Goal: Task Accomplishment & Management: Complete application form

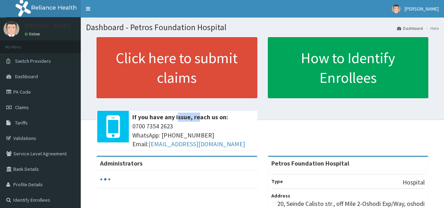
drag, startPoint x: 197, startPoint y: 116, endPoint x: 178, endPoint y: 104, distance: 22.1
click at [178, 104] on div "Click here to submit claims If you have any issue, reach us on: [PHONE_NUMBER] …" at bounding box center [176, 96] width 171 height 119
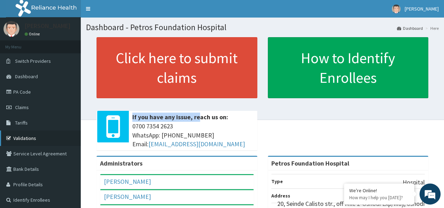
click at [27, 137] on link "Validations" at bounding box center [40, 138] width 81 height 15
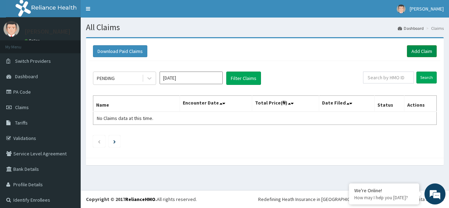
click at [422, 50] on link "Add Claim" at bounding box center [422, 51] width 30 height 12
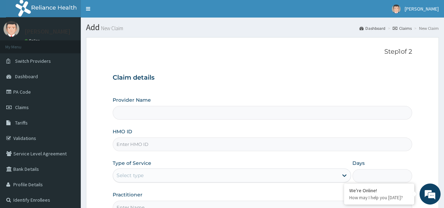
click at [206, 143] on input "HMO ID" at bounding box center [262, 145] width 299 height 14
paste input "MPL-551330"
type input "MPL-551330"
type input "Petros Foundation Hospital"
type input "M"
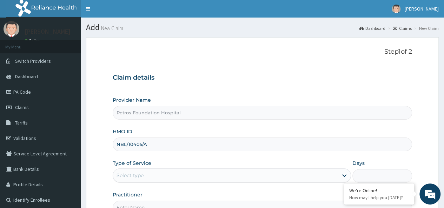
type input "NBL/10405/A"
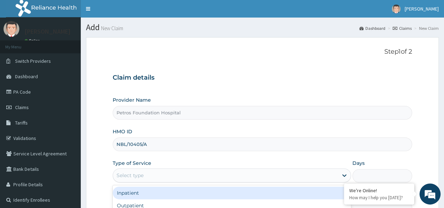
click at [192, 176] on div "Select type" at bounding box center [225, 175] width 225 height 11
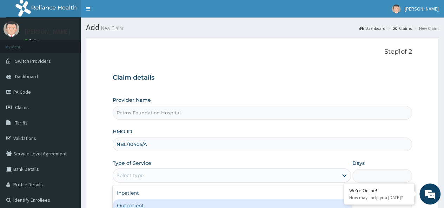
click at [194, 200] on div "Outpatient" at bounding box center [232, 205] width 238 height 13
type input "1"
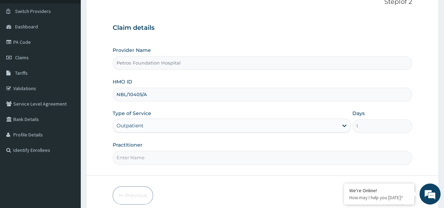
scroll to position [56, 0]
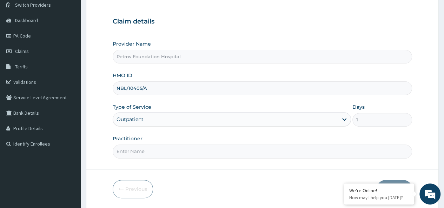
click at [323, 151] on input "Practitioner" at bounding box center [262, 152] width 299 height 14
type input "R"
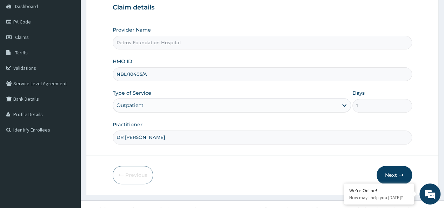
scroll to position [79, 0]
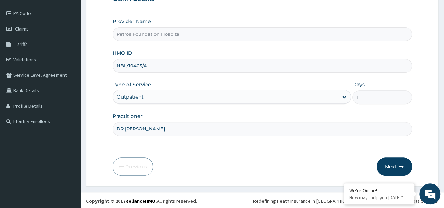
type input "DR PETER"
click at [390, 165] on button "Next" at bounding box center [394, 167] width 35 height 18
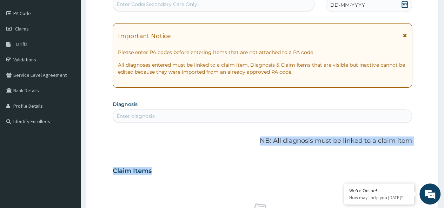
drag, startPoint x: 390, startPoint y: 165, endPoint x: 339, endPoint y: 129, distance: 62.8
click at [339, 129] on div "PA Code / Prescription Code Enter Code(Secondary Care Only) Encounter Date DD-M…" at bounding box center [262, 169] width 299 height 363
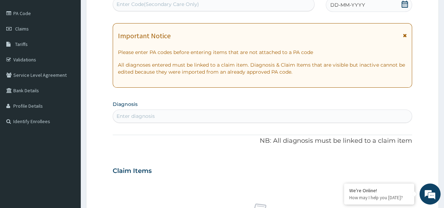
click at [403, 4] on icon at bounding box center [405, 4] width 6 height 7
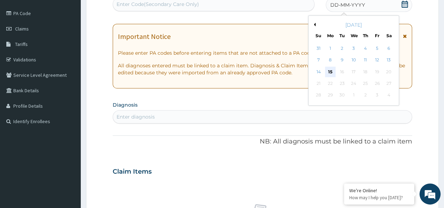
click at [332, 71] on div "15" at bounding box center [330, 72] width 11 height 11
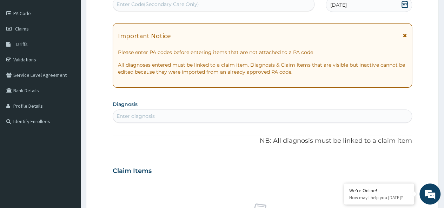
click at [272, 117] on div "Enter diagnosis" at bounding box center [262, 116] width 299 height 11
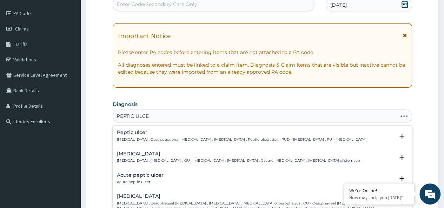
type input "PEPTIC ULCER"
click at [167, 138] on p "Peptic ulcer , Gastroduodenal ulcer , Peptic ulcer disease , Peptic ulceration …" at bounding box center [242, 139] width 250 height 5
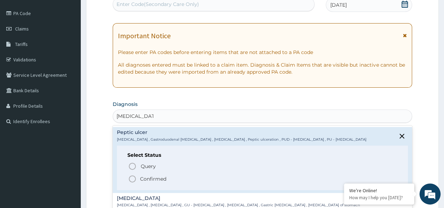
click at [133, 179] on icon "status option filled" at bounding box center [132, 179] width 8 height 8
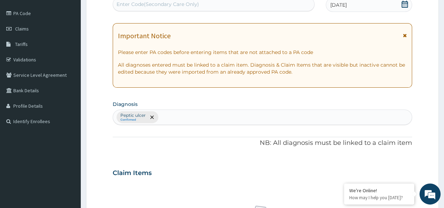
click at [206, 113] on div "Peptic ulcer Confirmed" at bounding box center [262, 117] width 299 height 15
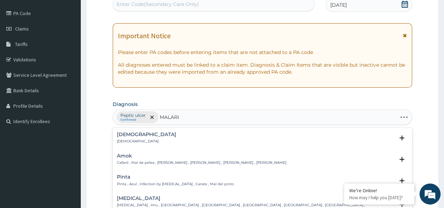
type input "MALARIA"
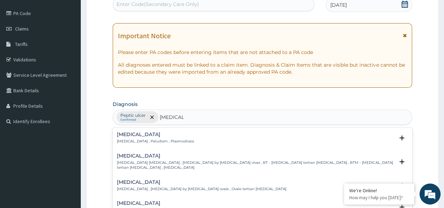
click at [159, 139] on p "Malaria , Paludism , Plasmodiosis" at bounding box center [155, 141] width 77 height 5
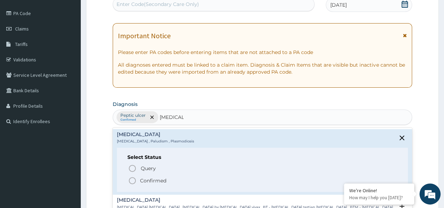
click at [133, 179] on icon "status option filled" at bounding box center [132, 181] width 8 height 8
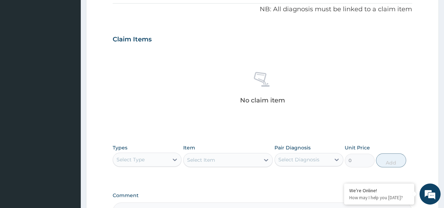
scroll to position [219, 0]
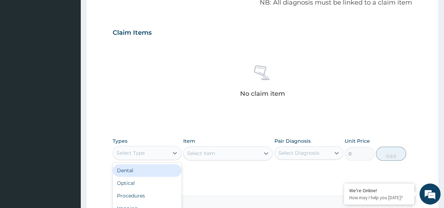
click at [157, 154] on div "Select Type" at bounding box center [140, 152] width 55 height 11
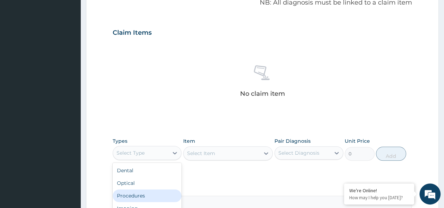
click at [153, 193] on div "Procedures" at bounding box center [147, 196] width 69 height 13
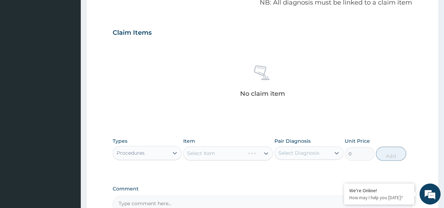
click at [225, 151] on div "Select Item" at bounding box center [228, 153] width 90 height 14
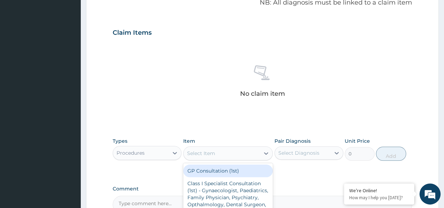
click at [225, 151] on div "Select Item" at bounding box center [222, 153] width 77 height 11
type input "GP"
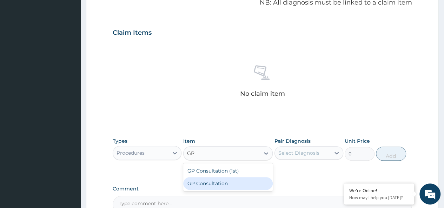
click at [224, 179] on div "GP Consultation" at bounding box center [228, 183] width 90 height 13
type input "2500"
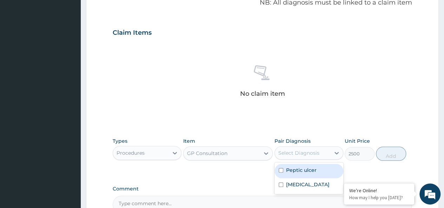
click at [302, 150] on div "Select Diagnosis" at bounding box center [298, 153] width 41 height 7
click at [307, 174] on div "Peptic ulcer" at bounding box center [309, 171] width 69 height 14
checkbox input "true"
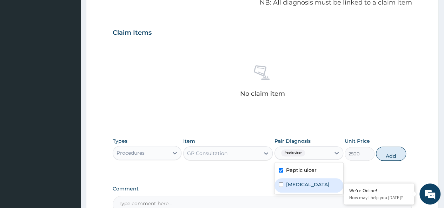
click at [307, 185] on div "Malaria" at bounding box center [309, 185] width 69 height 14
checkbox input "true"
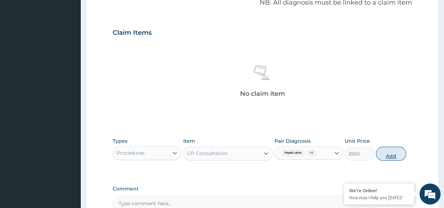
click at [387, 151] on button "Add" at bounding box center [391, 154] width 30 height 14
type input "0"
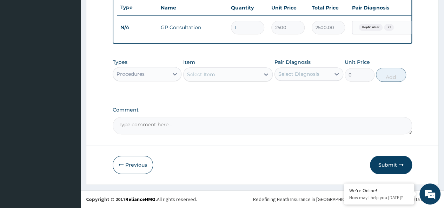
scroll to position [269, 0]
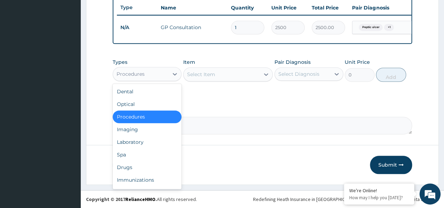
click at [160, 75] on div "Procedures" at bounding box center [140, 73] width 55 height 11
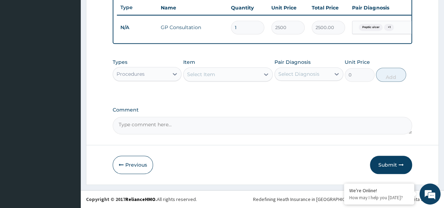
click at [160, 75] on div "Procedures" at bounding box center [140, 73] width 55 height 11
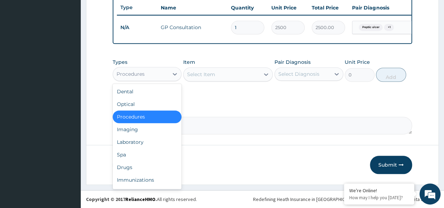
click at [160, 75] on div "Procedures" at bounding box center [140, 73] width 55 height 11
click at [155, 165] on div "Drugs" at bounding box center [147, 167] width 69 height 13
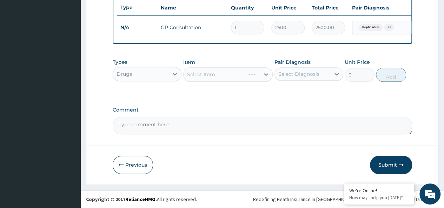
click at [223, 74] on div "Select Item" at bounding box center [228, 74] width 90 height 14
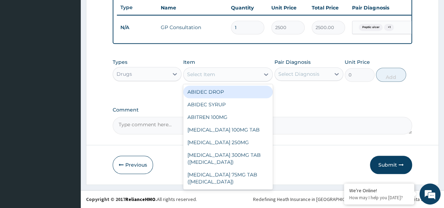
click at [223, 74] on div "Select Item" at bounding box center [222, 74] width 77 height 11
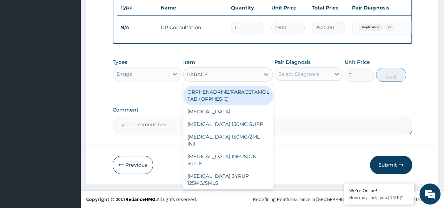
type input "PARACET"
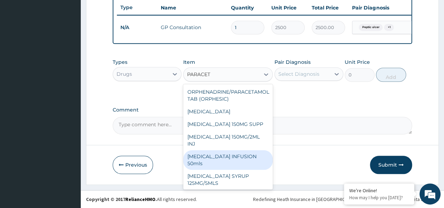
click at [258, 157] on div "PARACETAMOL INFUSION 50mls" at bounding box center [228, 160] width 90 height 20
type input "600"
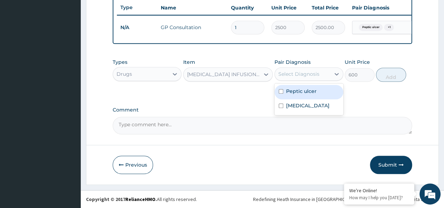
click at [318, 73] on div "Select Diagnosis" at bounding box center [298, 74] width 41 height 7
click at [317, 92] on div "Peptic ulcer" at bounding box center [309, 92] width 69 height 14
checkbox input "true"
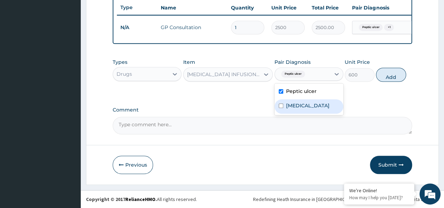
click at [318, 102] on div "Malaria" at bounding box center [309, 106] width 69 height 14
checkbox input "true"
click at [390, 75] on button "Add" at bounding box center [391, 75] width 30 height 14
type input "0"
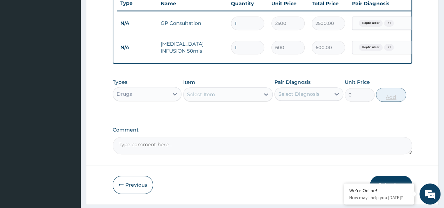
type input "2"
type input "1200.00"
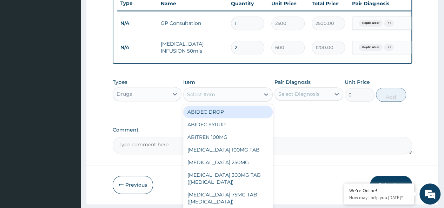
click at [230, 99] on div "Select Item" at bounding box center [222, 94] width 77 height 11
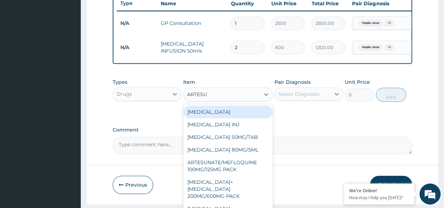
type input "ARTESUN"
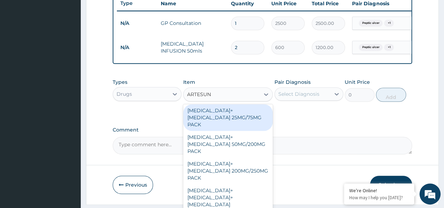
scroll to position [109, 0]
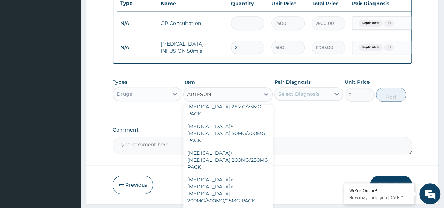
type input "3000"
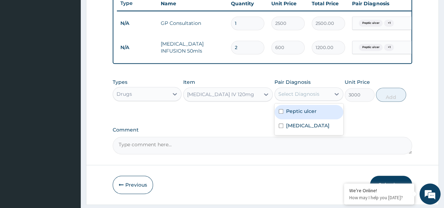
click at [330, 94] on div "Select Diagnosis" at bounding box center [302, 93] width 55 height 11
click at [324, 113] on div "Peptic ulcer" at bounding box center [309, 112] width 69 height 14
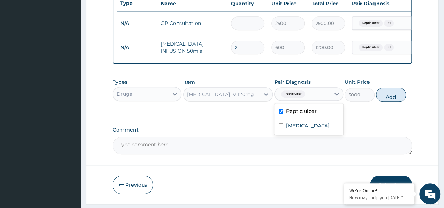
click at [324, 113] on div "Peptic ulcer" at bounding box center [309, 112] width 69 height 14
checkbox input "false"
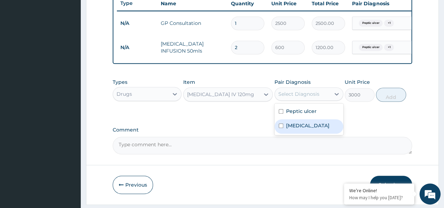
click at [322, 130] on div "Malaria" at bounding box center [309, 126] width 69 height 14
checkbox input "true"
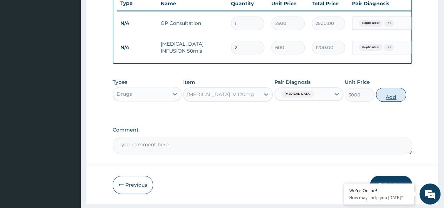
click at [390, 102] on button "Add" at bounding box center [391, 95] width 30 height 14
type input "0"
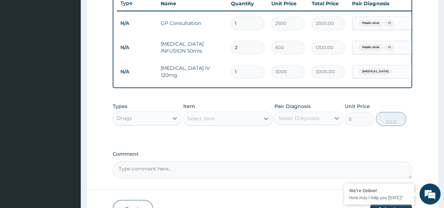
type input "2"
type input "6000.00"
type input "3"
type input "9000.00"
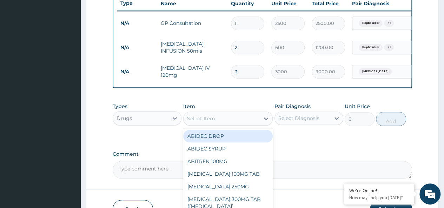
click at [246, 124] on div "Select Item" at bounding box center [222, 118] width 77 height 11
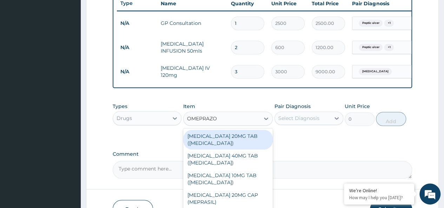
type input "OMEPRAZOL"
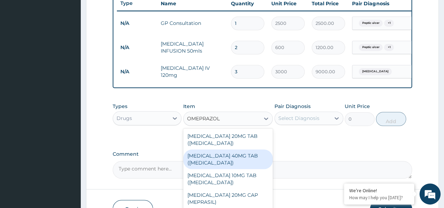
click at [252, 162] on div "ESOMEPRAZOLE 40MG TAB (NEXIUM)" at bounding box center [228, 160] width 90 height 20
type input "225"
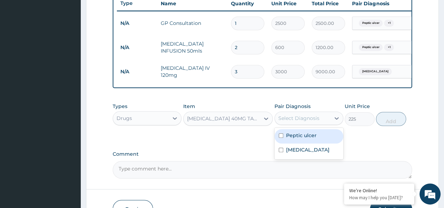
click at [300, 122] on div "Select Diagnosis" at bounding box center [298, 118] width 41 height 7
click at [303, 139] on label "Peptic ulcer" at bounding box center [301, 135] width 31 height 7
checkbox input "true"
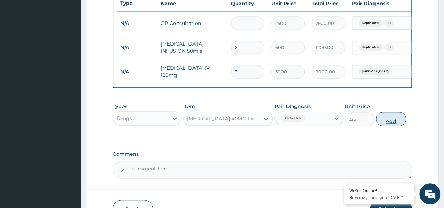
click at [391, 120] on button "Add" at bounding box center [391, 119] width 30 height 14
type input "0"
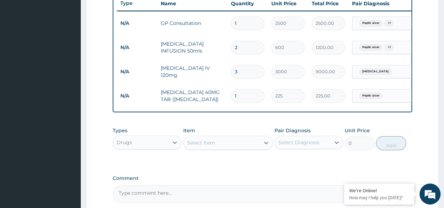
type input "10"
type input "2250.00"
type input "10"
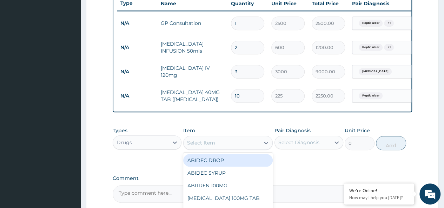
click at [217, 147] on div "Select Item" at bounding box center [222, 142] width 77 height 11
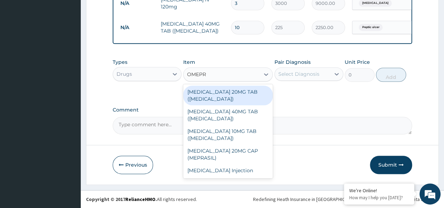
scroll to position [342, 0]
type input "OMEPR"
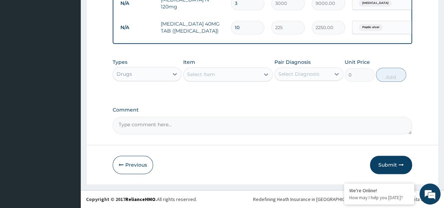
click at [441, 204] on footer "Redefining Heath Insurance in Africa using Telemedicine and Data Science! Copyr…" at bounding box center [262, 199] width 363 height 18
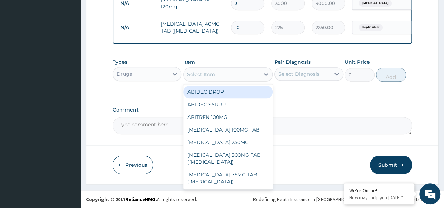
click at [242, 75] on div "Select Item" at bounding box center [222, 74] width 77 height 11
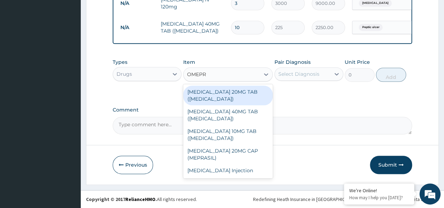
type input "OMEPRA"
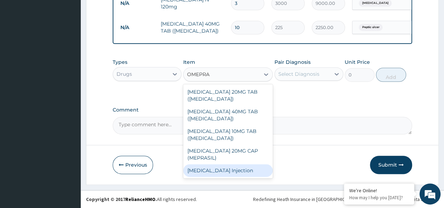
click at [219, 170] on div "Omeprazole Injection" at bounding box center [228, 170] width 90 height 13
type input "1000"
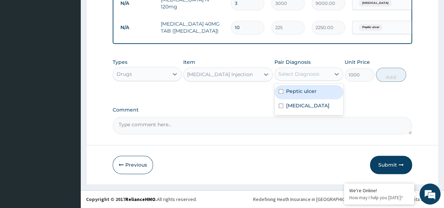
click at [317, 75] on div "Select Diagnosis" at bounding box center [298, 74] width 41 height 7
click at [318, 92] on div "Peptic ulcer" at bounding box center [309, 92] width 69 height 14
checkbox input "true"
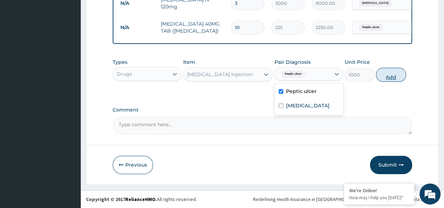
click at [391, 74] on button "Add" at bounding box center [391, 75] width 30 height 14
type input "0"
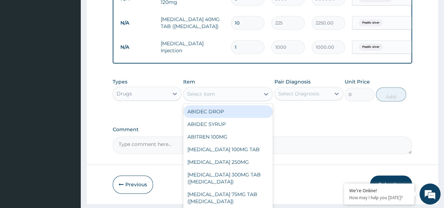
click at [243, 97] on div "Select Item" at bounding box center [222, 93] width 77 height 11
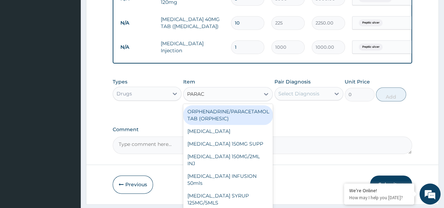
type input "PARACE"
click at [247, 119] on div "ORPHENADRINE/PARACETAMOL TAB (ORPHESIC)" at bounding box center [228, 115] width 90 height 20
type input "30"
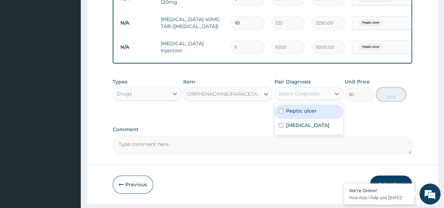
click at [302, 97] on div "Select Diagnosis" at bounding box center [298, 93] width 41 height 7
click at [303, 114] on label "Peptic ulcer" at bounding box center [301, 110] width 31 height 7
checkbox input "true"
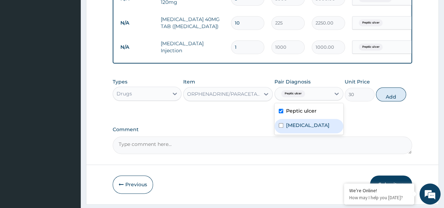
click at [306, 128] on div "Malaria" at bounding box center [309, 126] width 69 height 14
checkbox input "true"
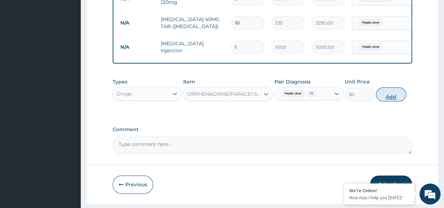
click at [394, 99] on button "Add" at bounding box center [391, 94] width 30 height 14
type input "0"
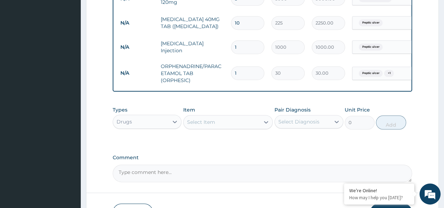
type input "10"
type input "300.00"
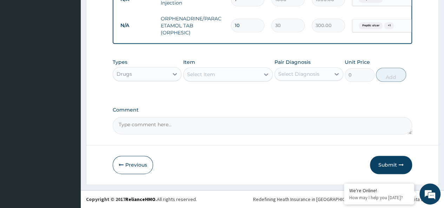
scroll to position [394, 0]
type input "10"
click at [390, 166] on button "Submit" at bounding box center [391, 165] width 42 height 18
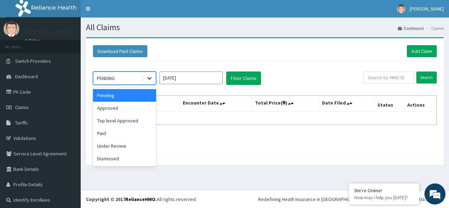
click at [149, 78] on icon at bounding box center [149, 79] width 4 height 2
click at [144, 104] on div "Approved" at bounding box center [124, 108] width 63 height 13
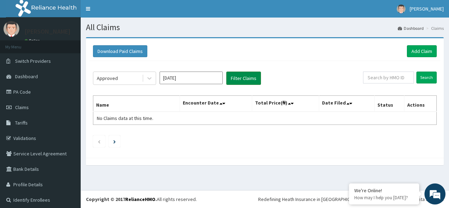
click at [239, 78] on button "Filter Claims" at bounding box center [243, 78] width 35 height 13
